Goal: Information Seeking & Learning: Learn about a topic

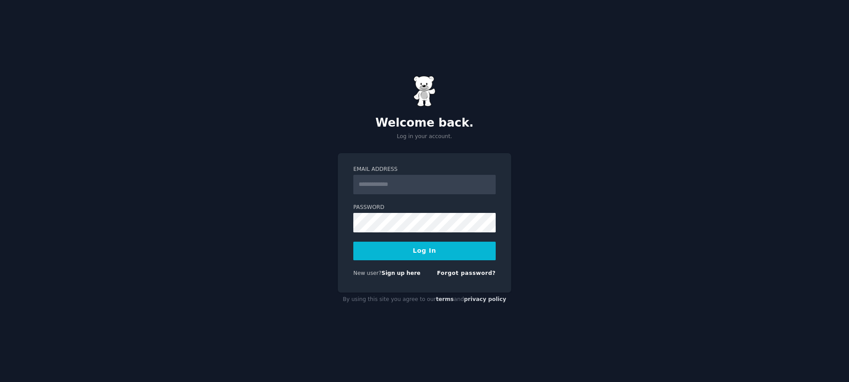
click at [420, 182] on input "Email Address" at bounding box center [424, 184] width 142 height 19
type input "**********"
click at [418, 255] on button "Log In" at bounding box center [424, 250] width 142 height 19
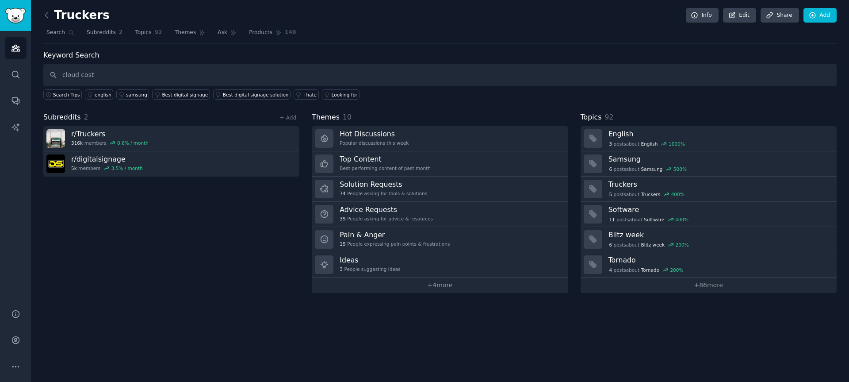
type input "cloud cost"
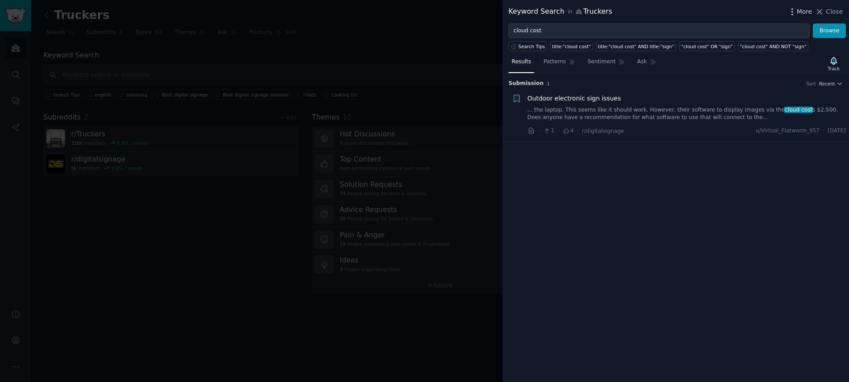
click at [804, 10] on span "More" at bounding box center [804, 11] width 15 height 9
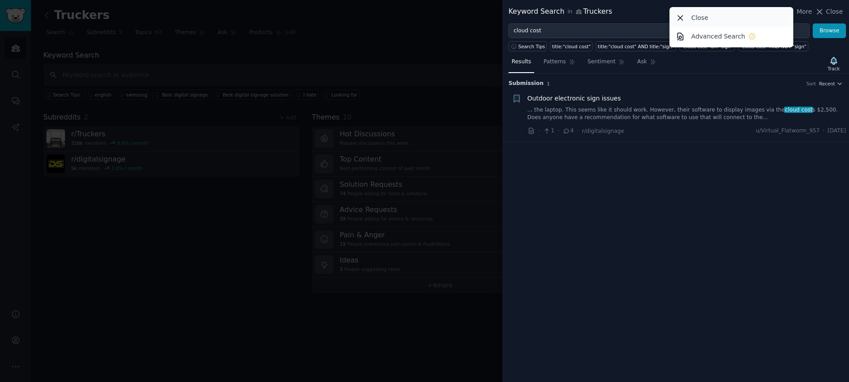
click at [715, 16] on div "Close" at bounding box center [731, 17] width 121 height 19
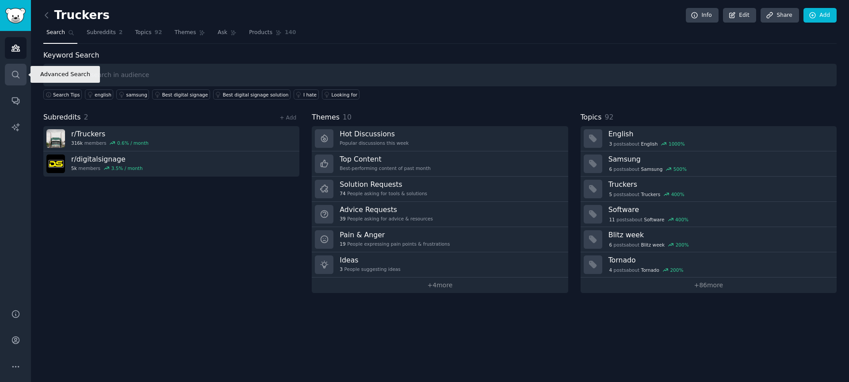
click at [16, 77] on icon "Sidebar" at bounding box center [15, 74] width 9 height 9
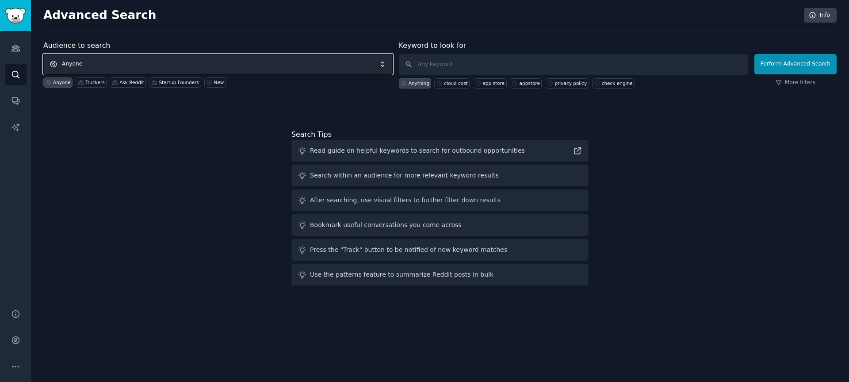
click at [207, 63] on span "Anyone" at bounding box center [217, 64] width 349 height 20
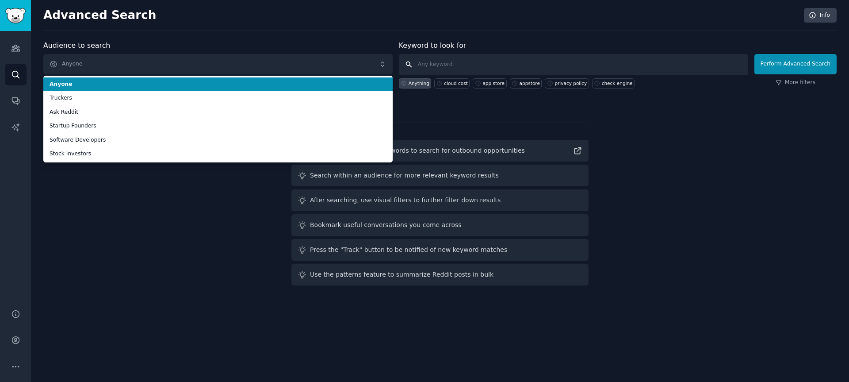
click at [435, 62] on input "text" at bounding box center [573, 64] width 349 height 21
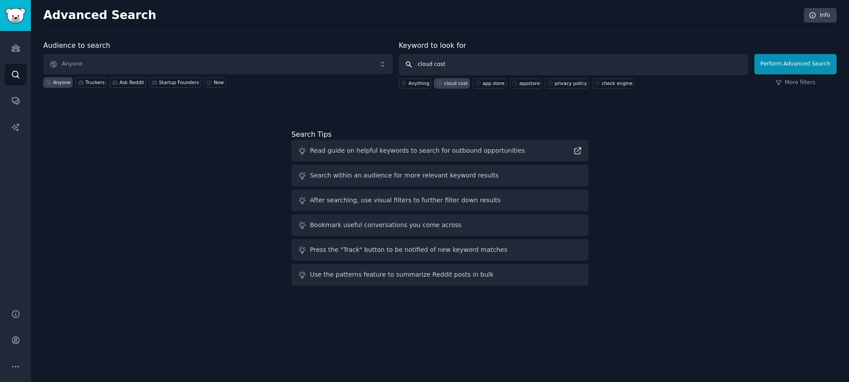
type input "cloud cost"
click at [450, 83] on div "cloud cost" at bounding box center [456, 83] width 24 height 6
click at [780, 69] on button "Perform Advanced Search" at bounding box center [796, 64] width 82 height 20
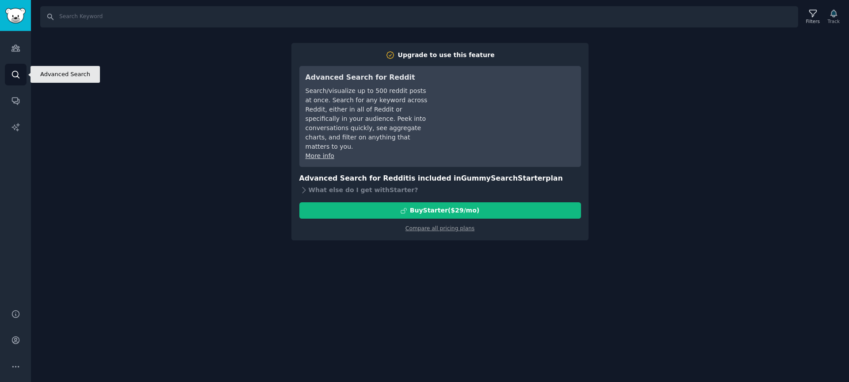
click at [11, 74] on icon "Sidebar" at bounding box center [15, 74] width 9 height 9
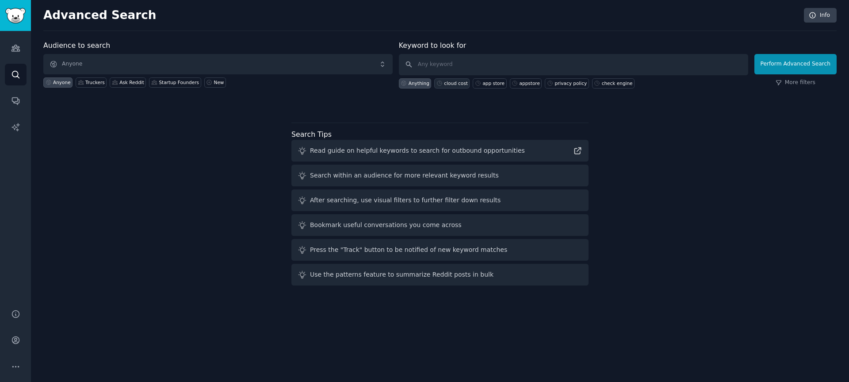
click at [457, 84] on div "cloud cost" at bounding box center [456, 83] width 24 height 6
type input "cloud cost"
drag, startPoint x: 450, startPoint y: 65, endPoint x: 404, endPoint y: 65, distance: 46.4
click at [395, 64] on form "Audience to search Anyone Anyone Truckers Ask Reddit Startup Founders New Keywo…" at bounding box center [439, 64] width 793 height 48
click at [88, 63] on span "Anyone" at bounding box center [217, 64] width 349 height 20
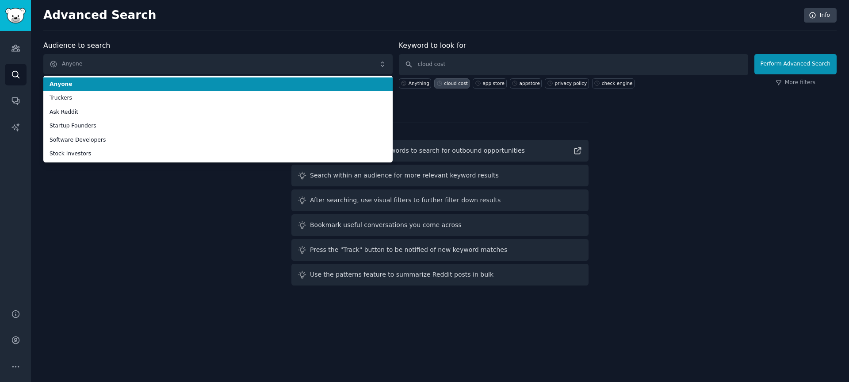
click at [73, 83] on span "Anyone" at bounding box center [218, 84] width 337 height 8
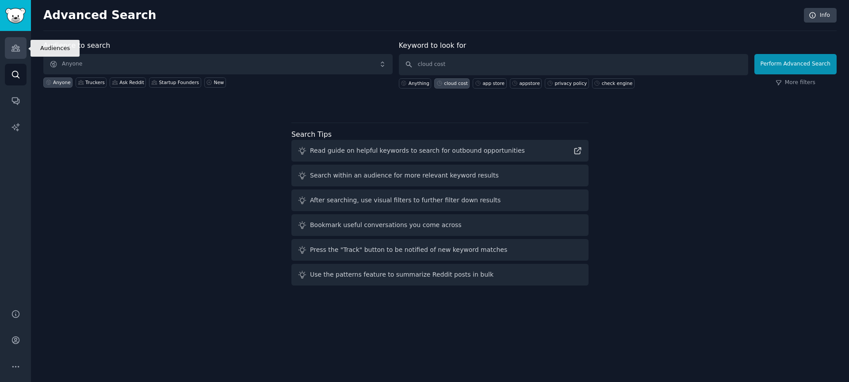
click at [15, 45] on icon "Sidebar" at bounding box center [15, 47] width 9 height 9
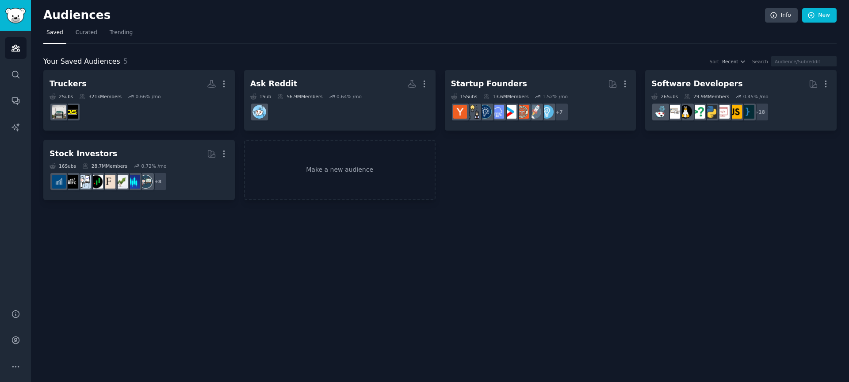
click at [762, 61] on div "Search" at bounding box center [760, 61] width 16 height 6
click at [124, 33] on span "Trending" at bounding box center [121, 33] width 23 height 8
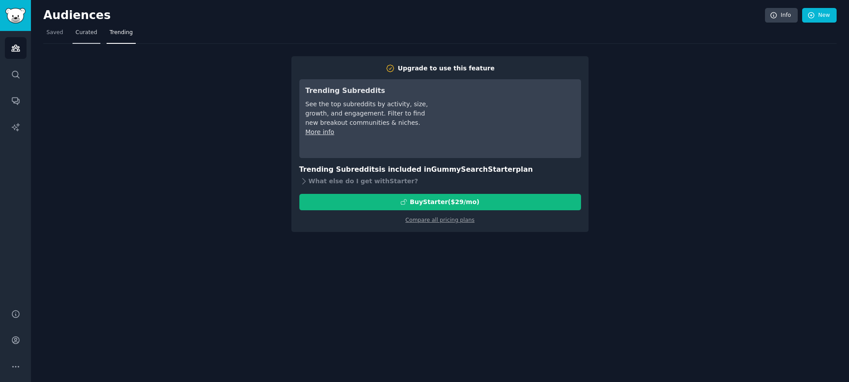
click at [94, 32] on span "Curated" at bounding box center [87, 33] width 22 height 8
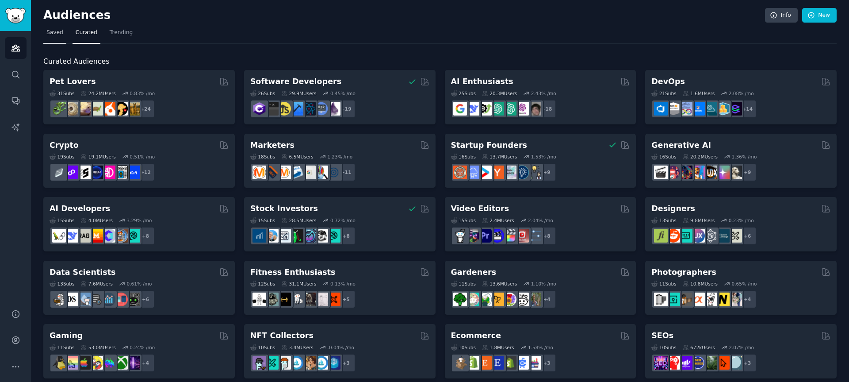
click at [54, 32] on span "Saved" at bounding box center [54, 33] width 17 height 8
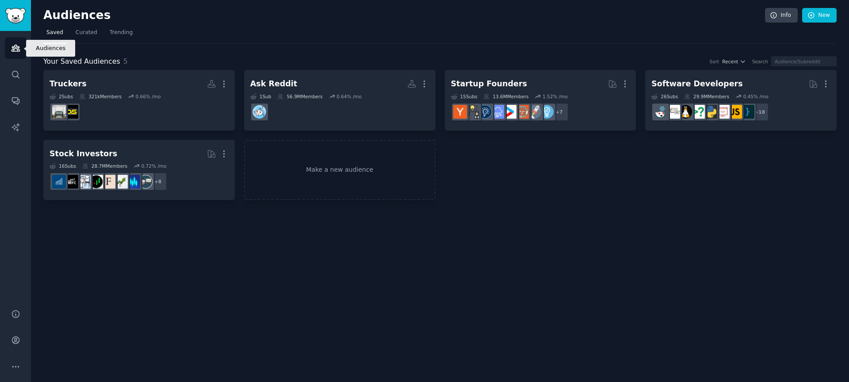
click at [11, 50] on icon "Sidebar" at bounding box center [15, 48] width 8 height 6
click at [15, 101] on icon "Sidebar" at bounding box center [15, 101] width 7 height 7
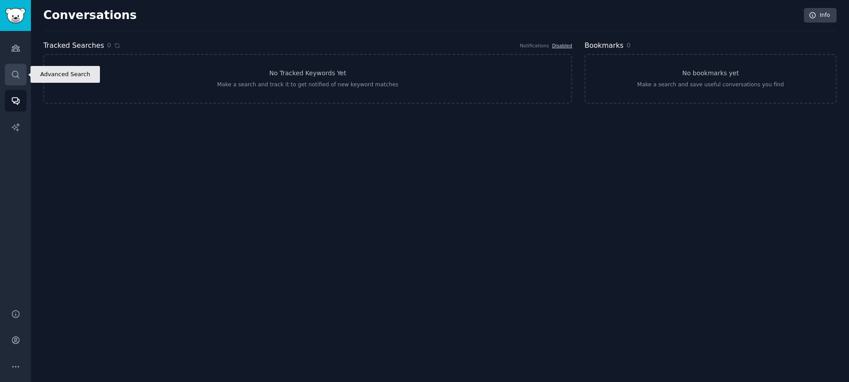
click at [20, 78] on link "Search" at bounding box center [16, 75] width 22 height 22
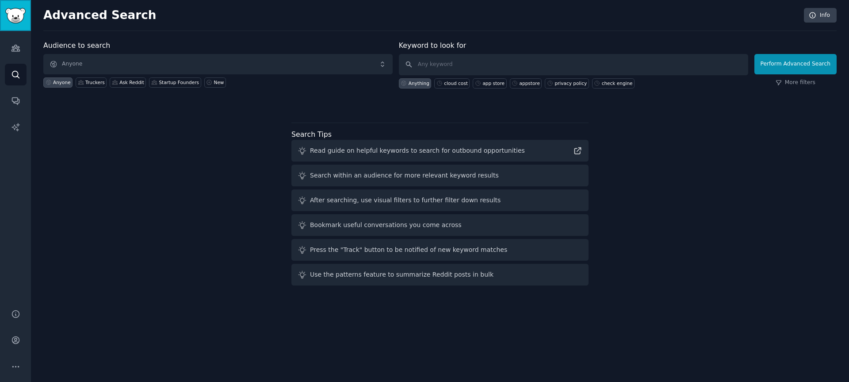
click at [14, 17] on img "Sidebar" at bounding box center [15, 15] width 20 height 15
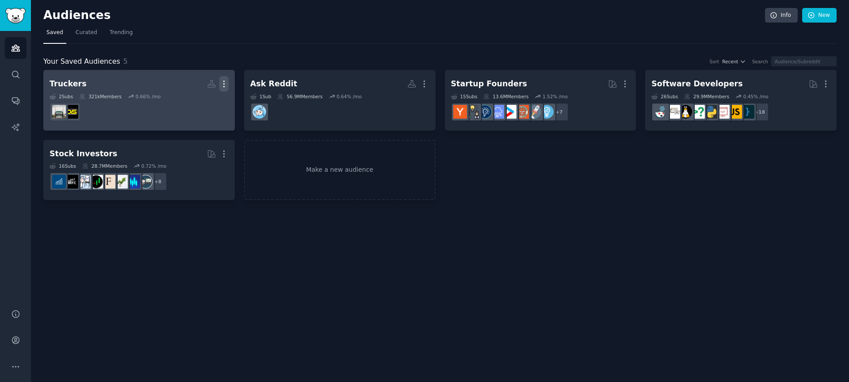
click at [223, 82] on icon "button" at bounding box center [223, 83] width 9 height 9
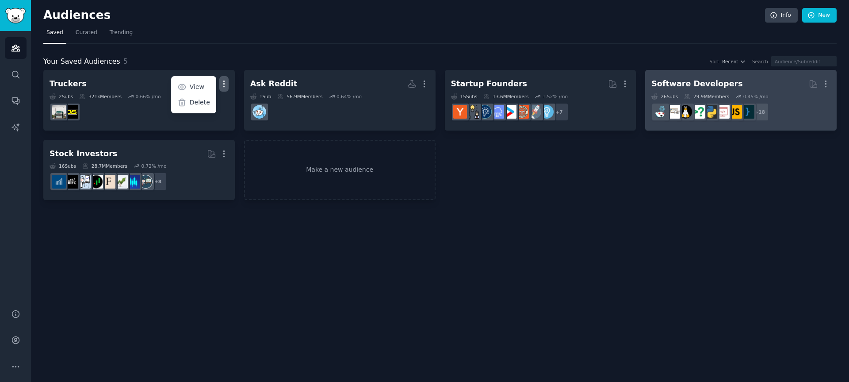
click at [680, 84] on div "Software Developers" at bounding box center [696, 83] width 91 height 11
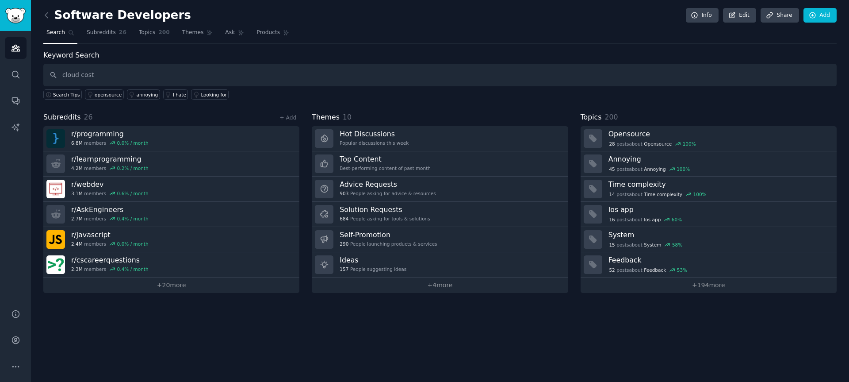
type input "cloud cost"
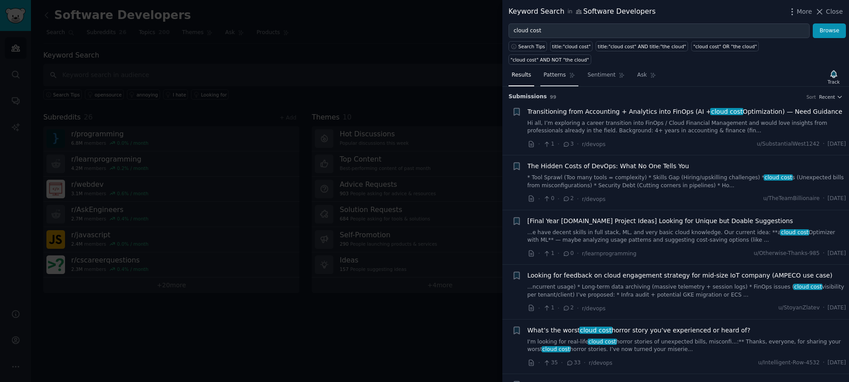
click at [559, 71] on span "Patterns" at bounding box center [555, 75] width 22 height 8
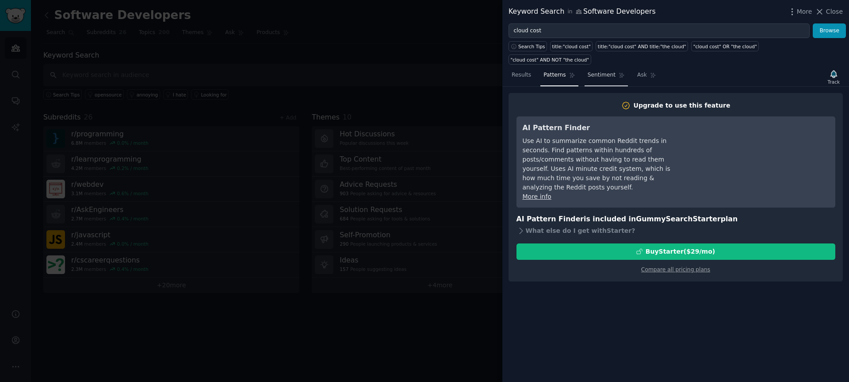
click at [603, 71] on span "Sentiment" at bounding box center [602, 75] width 28 height 8
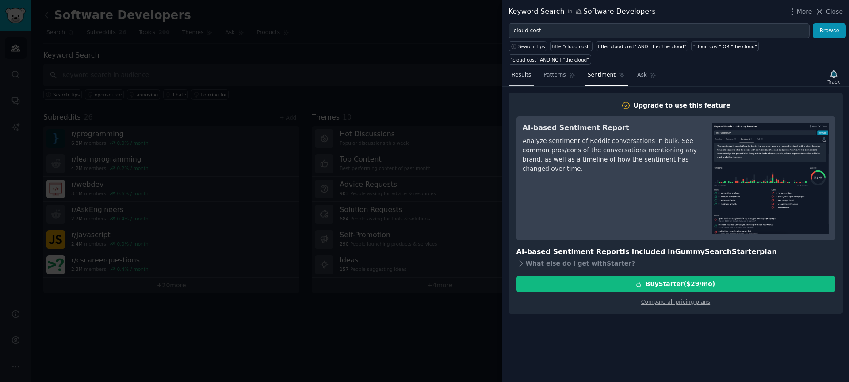
click at [527, 71] on span "Results" at bounding box center [521, 75] width 19 height 8
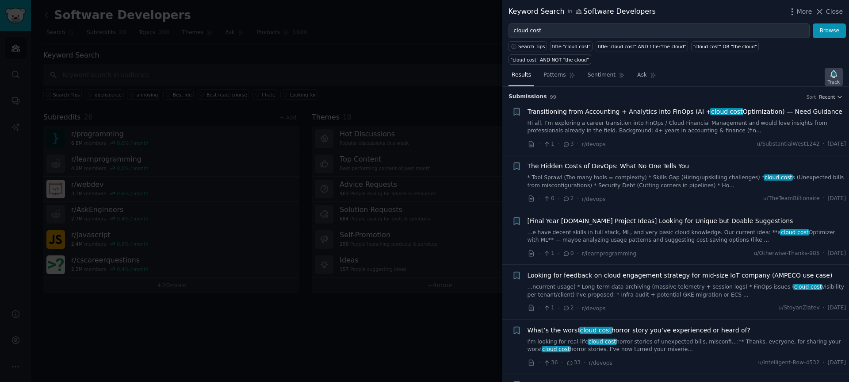
click at [832, 69] on icon "button" at bounding box center [833, 73] width 9 height 9
click at [527, 68] on link "Results" at bounding box center [522, 77] width 26 height 18
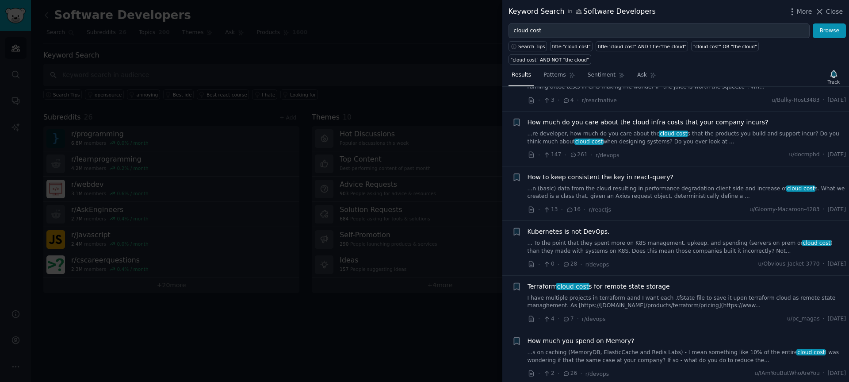
scroll to position [2036, 0]
